Goal: Task Accomplishment & Management: Use online tool/utility

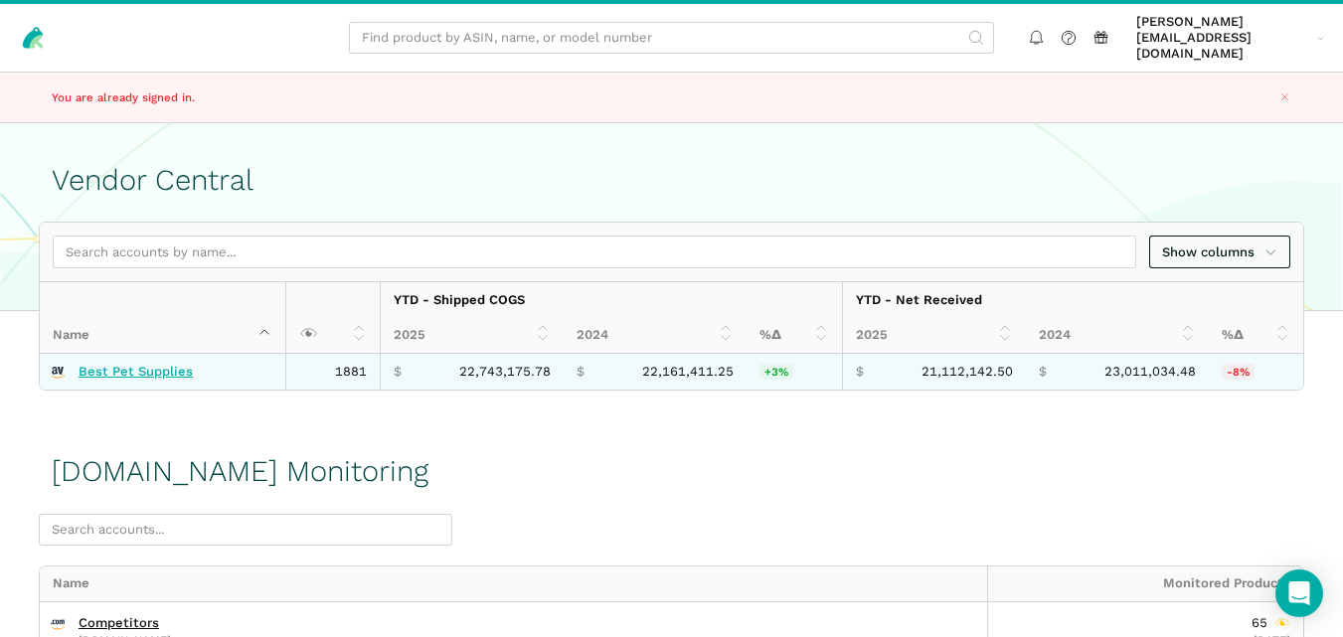
click at [165, 364] on link "Best Pet Supplies" at bounding box center [136, 372] width 114 height 16
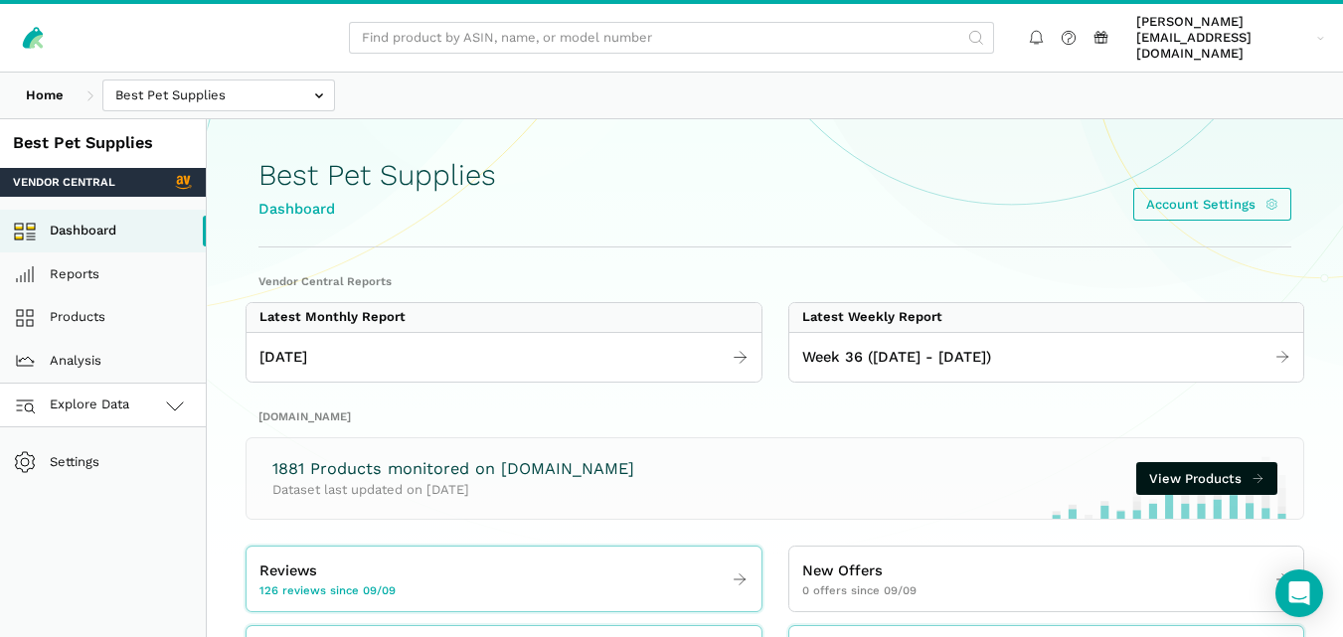
click at [163, 394] on icon at bounding box center [175, 406] width 24 height 24
click at [123, 477] on link "[DOMAIN_NAME]" at bounding box center [103, 493] width 206 height 44
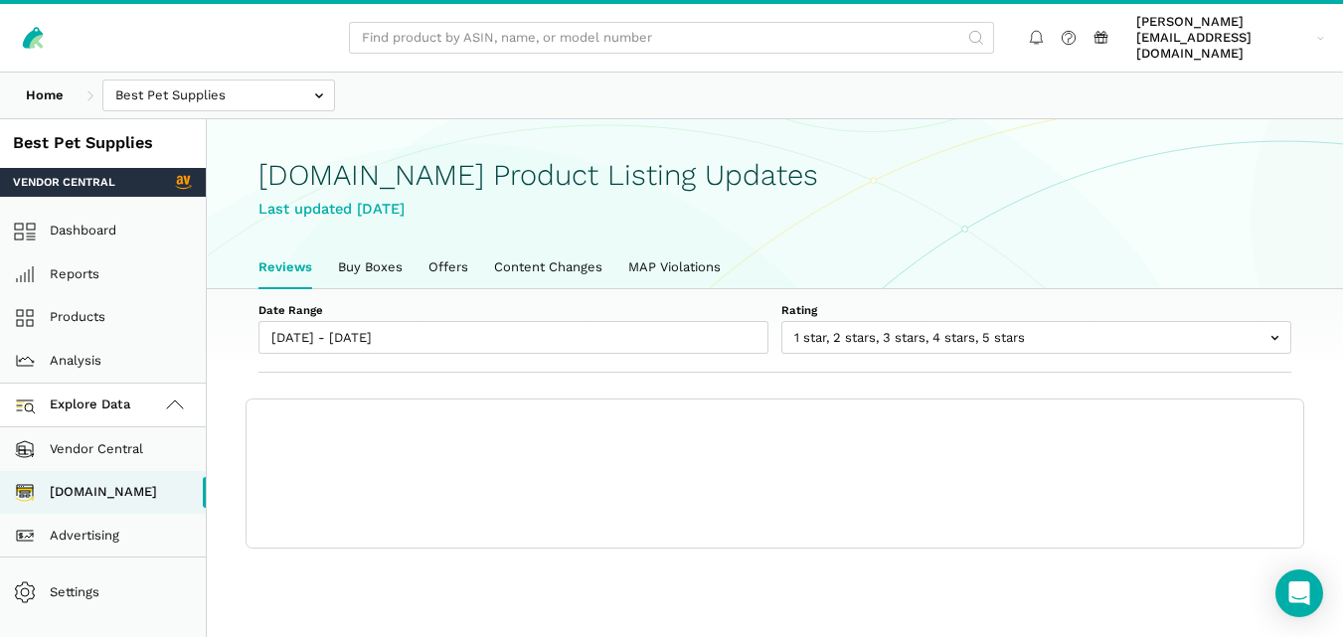
scroll to position [7, 0]
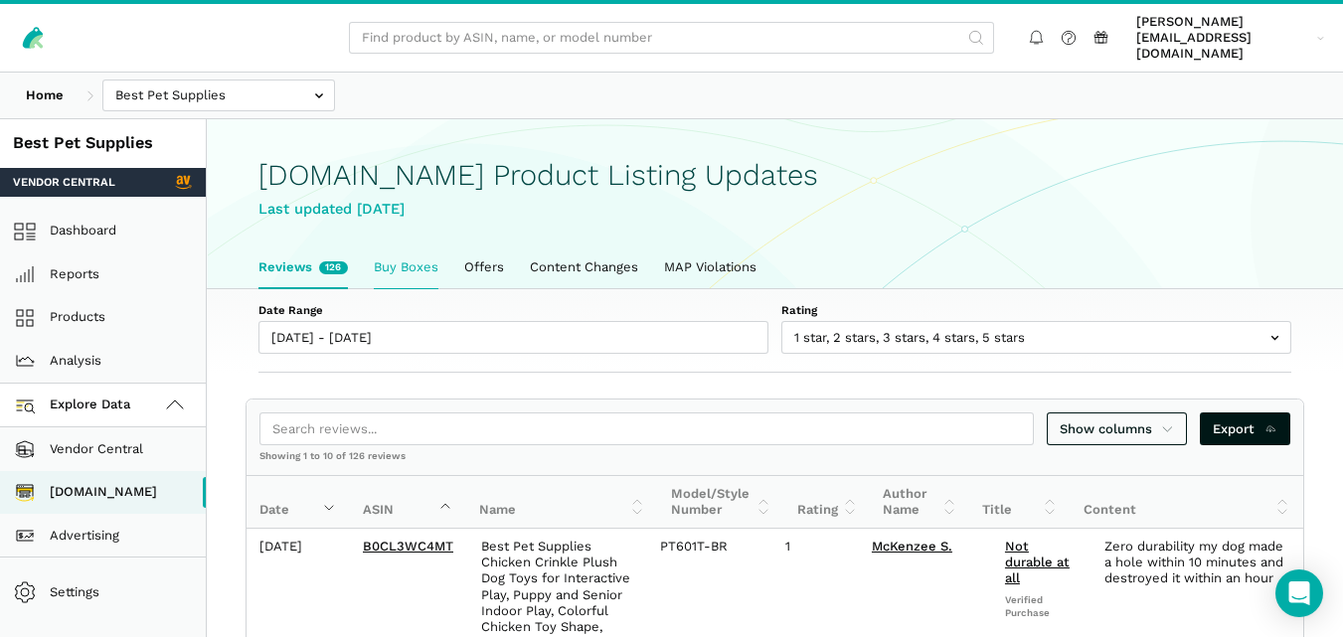
click at [380, 252] on link "Buy Boxes" at bounding box center [406, 267] width 90 height 42
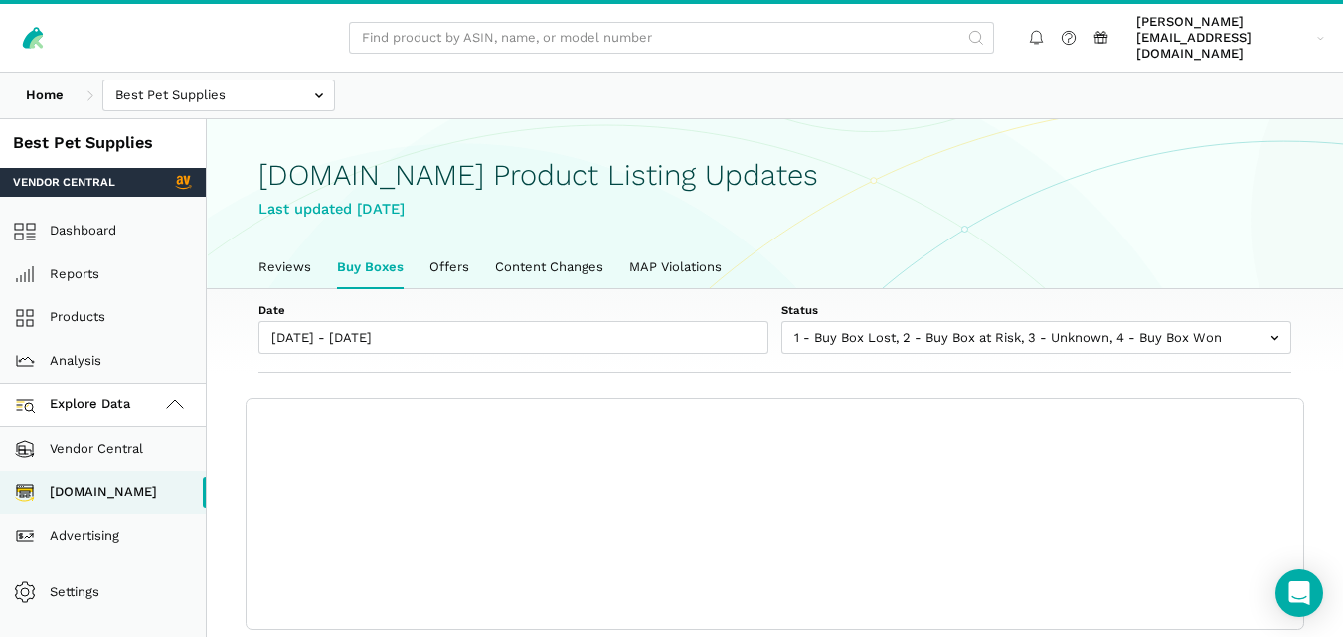
scroll to position [7, 0]
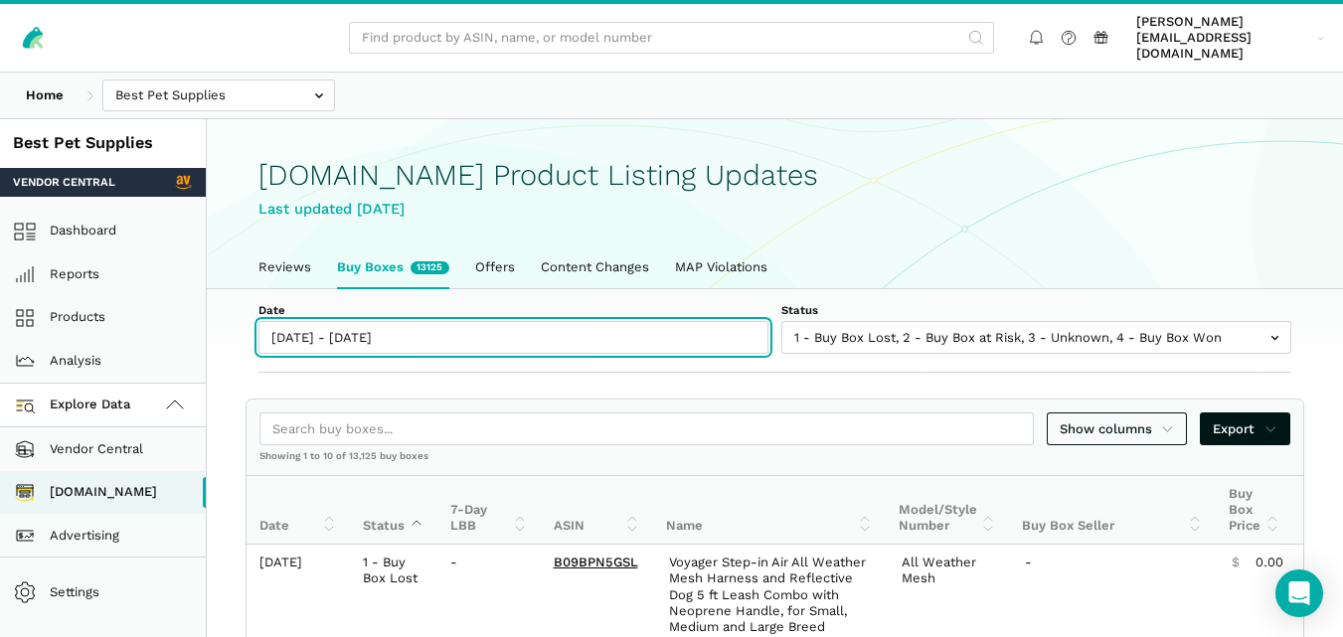
type input "09/09/2025"
type input "09/15/2025"
click at [395, 335] on input "[DATE] - [DATE]" at bounding box center [513, 337] width 510 height 33
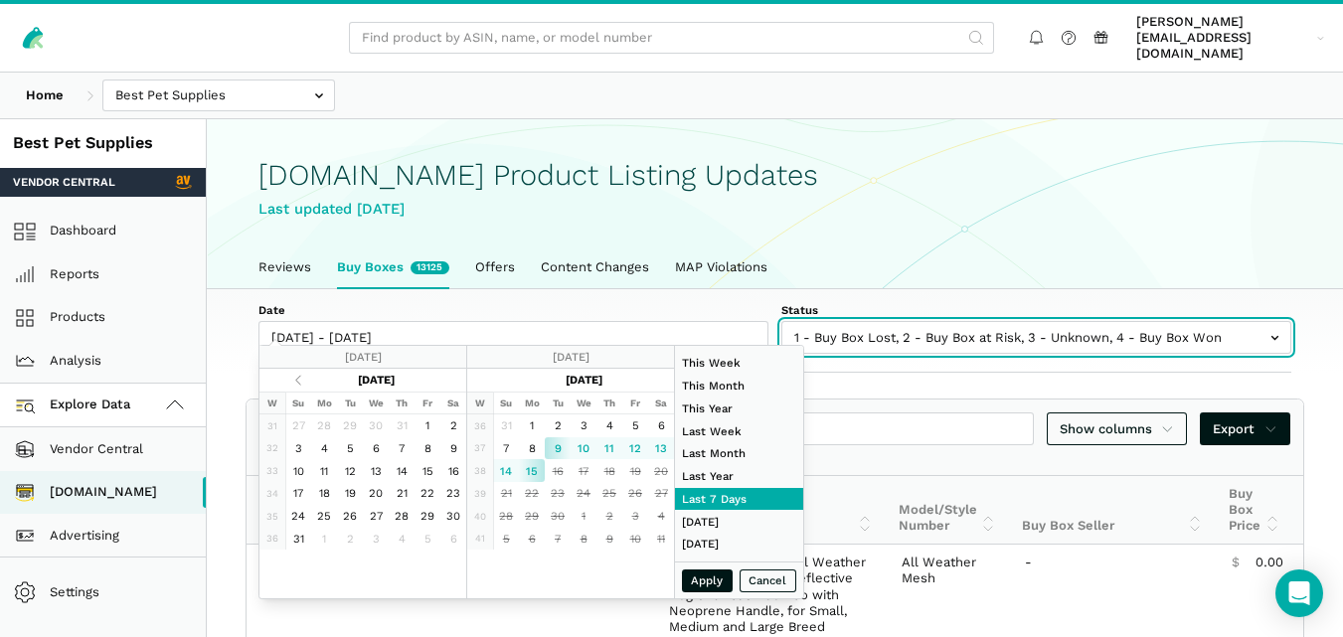
click at [890, 327] on input "text" at bounding box center [1036, 337] width 510 height 33
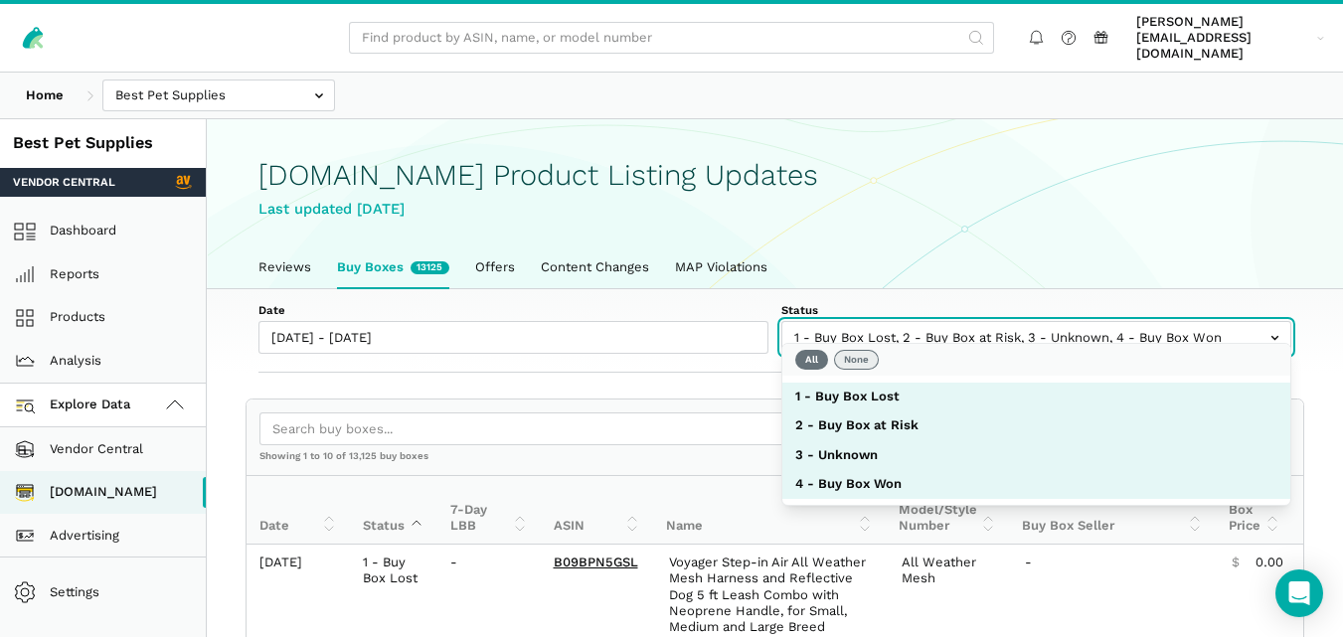
click at [869, 357] on button "None" at bounding box center [856, 360] width 45 height 20
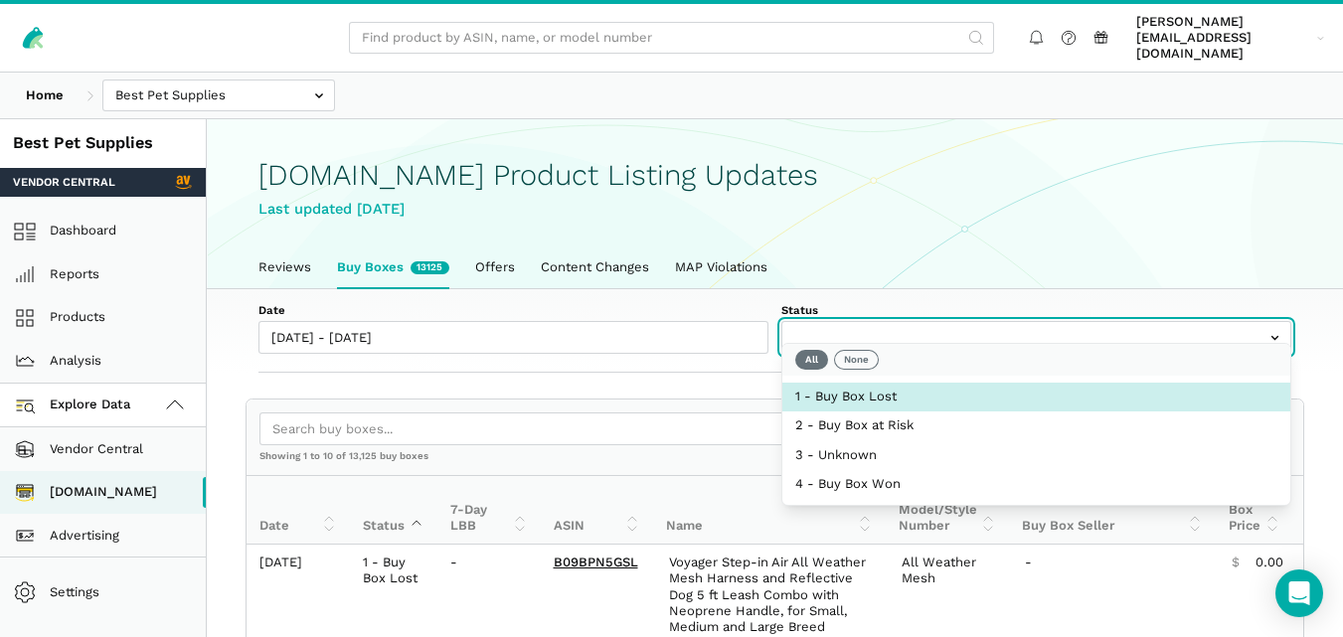
select select "1 - Buy Box Lost"
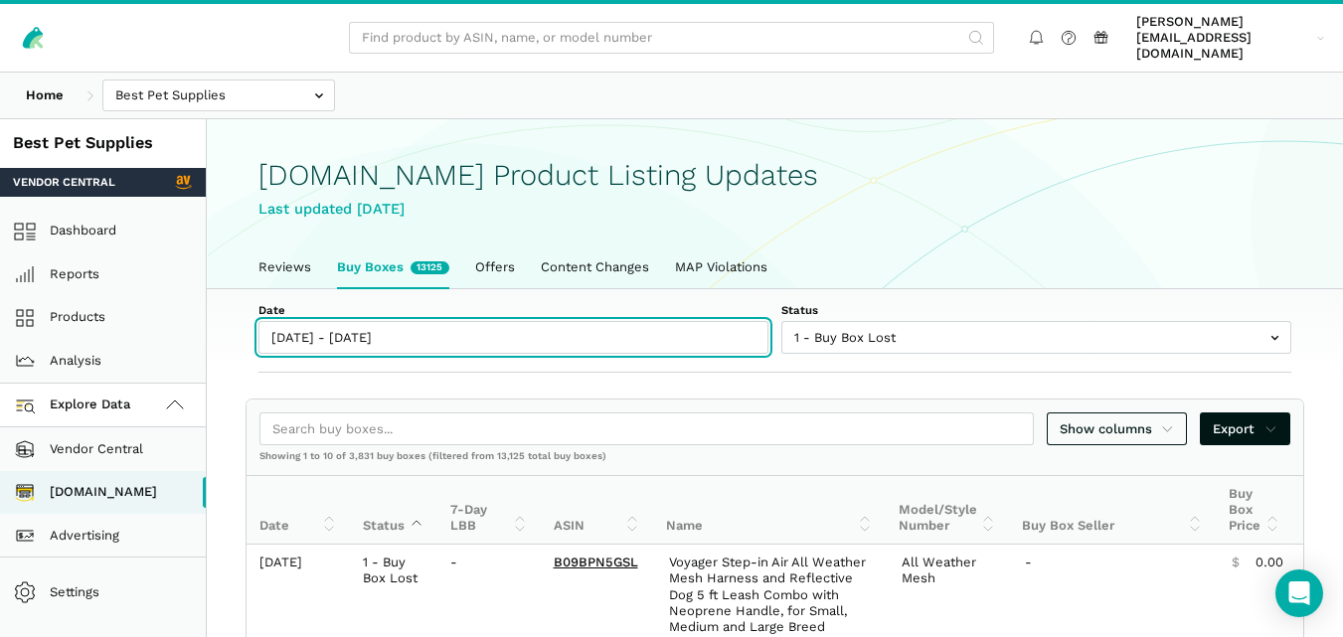
click at [403, 321] on input "[DATE] - [DATE]" at bounding box center [513, 337] width 510 height 33
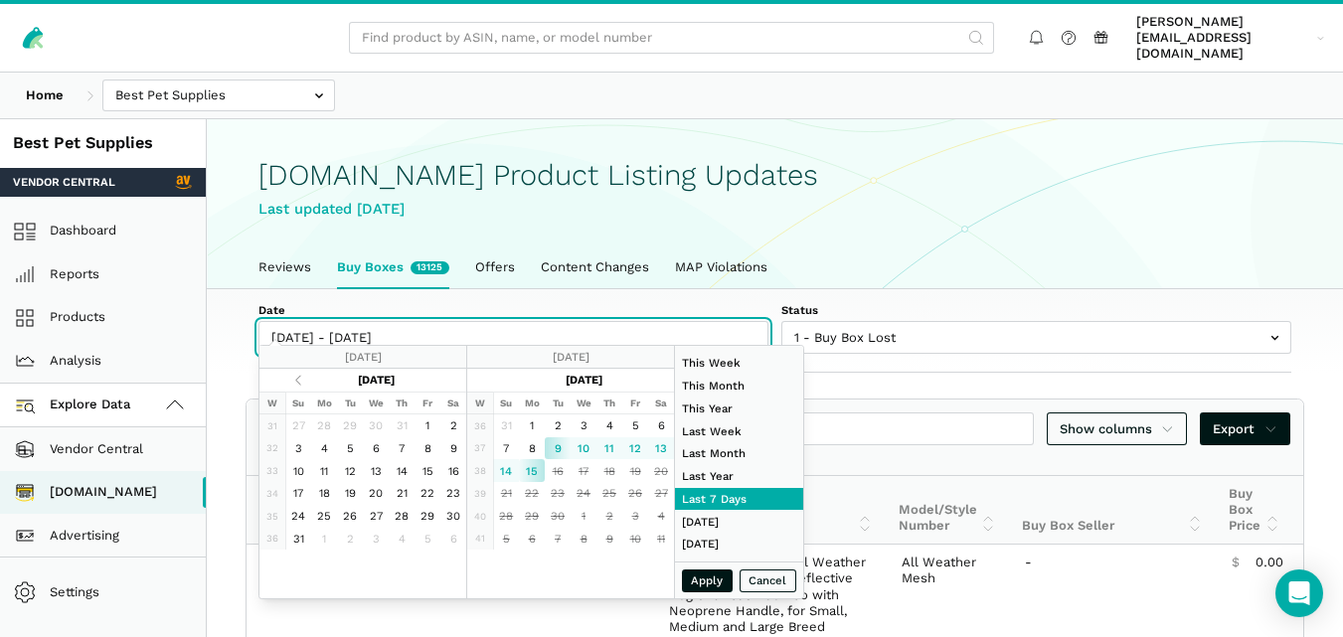
type input "09/15/2025"
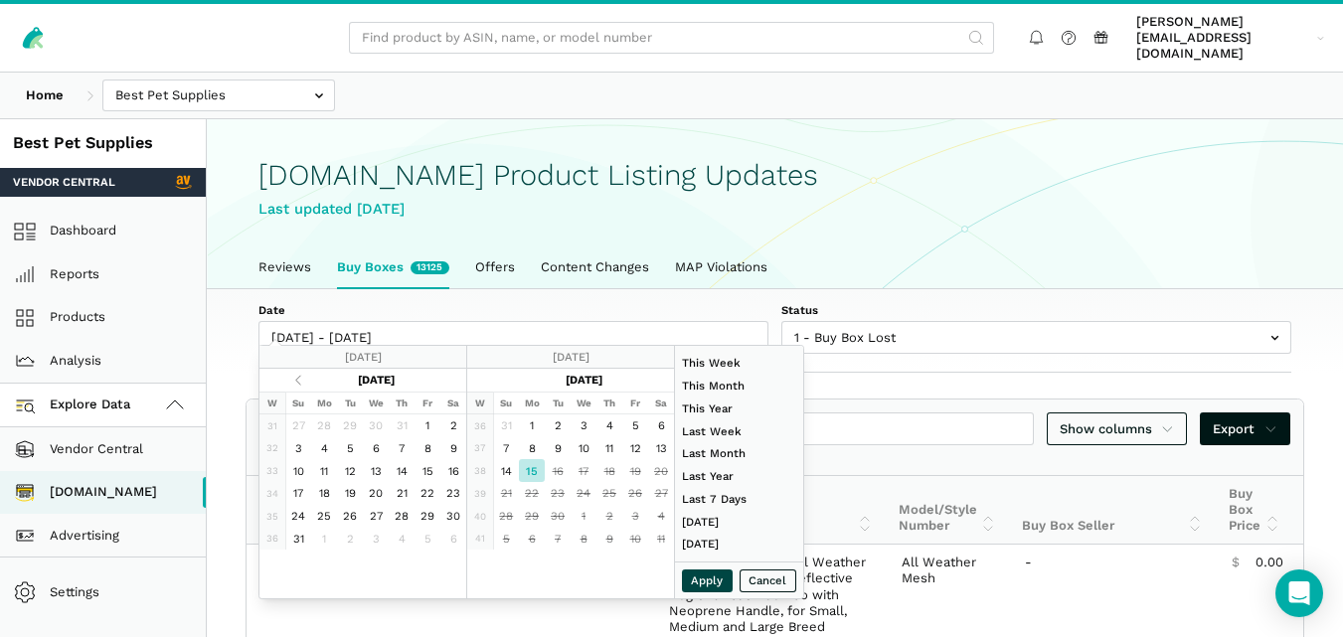
click at [697, 572] on button "Apply" at bounding box center [708, 580] width 52 height 23
type input "09/15/2025 - 09/15/2025"
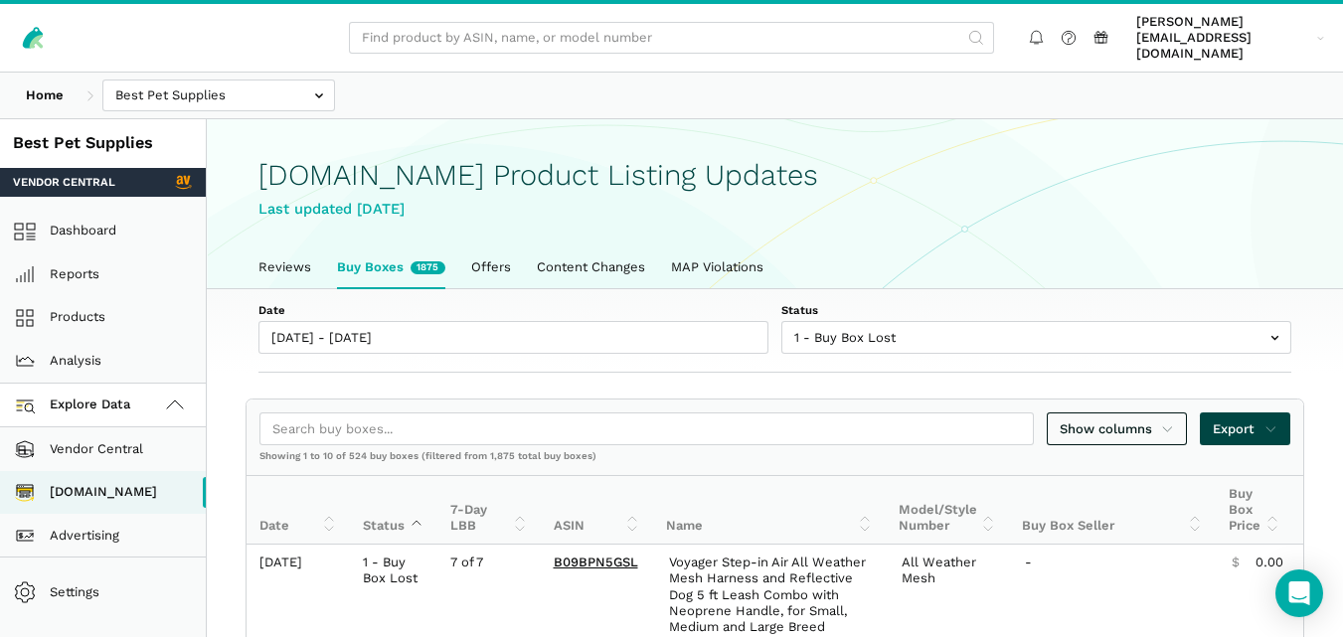
click at [1255, 419] on span "Export" at bounding box center [1244, 429] width 65 height 20
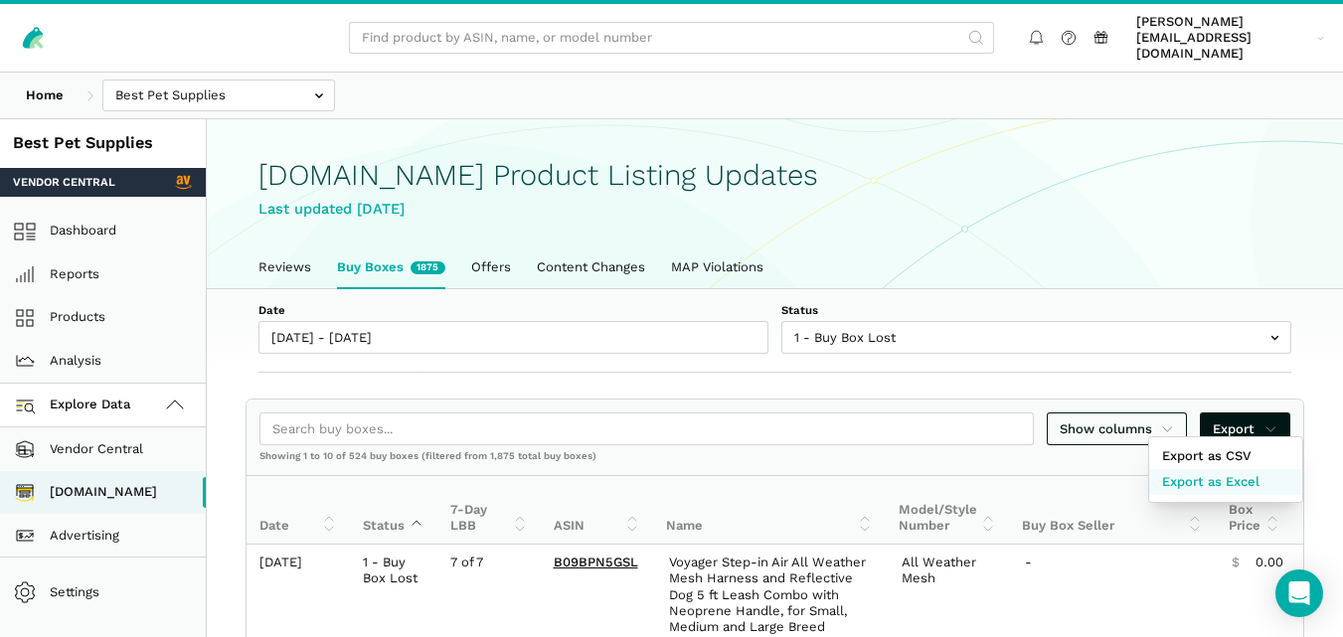
click at [1216, 473] on span "Export as Excel" at bounding box center [1210, 482] width 97 height 20
